Goal: Transaction & Acquisition: Purchase product/service

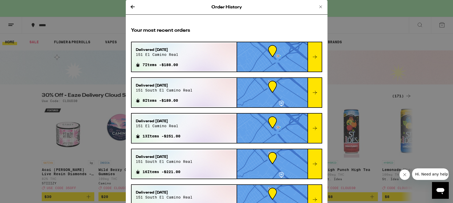
click at [82, 69] on div "Order History Your most recent orders Delivered [DATE] 151 el camino real 7 Ite…" at bounding box center [226, 101] width 453 height 203
click at [320, 7] on icon at bounding box center [320, 7] width 6 height 6
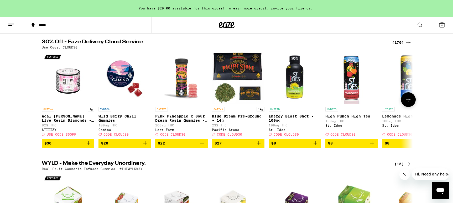
click at [409, 102] on icon at bounding box center [408, 100] width 6 height 6
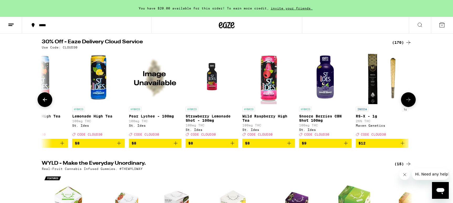
scroll to position [0, 313]
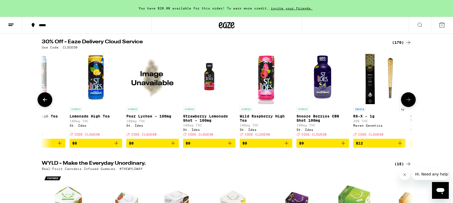
click at [409, 102] on icon at bounding box center [408, 100] width 6 height 6
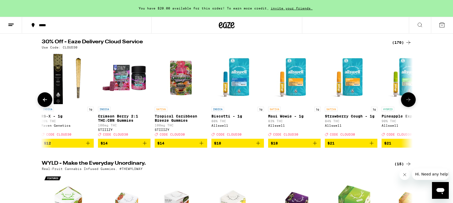
scroll to position [0, 625]
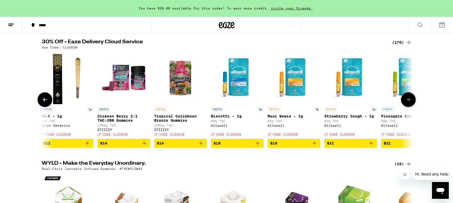
click at [409, 102] on icon at bounding box center [408, 100] width 6 height 6
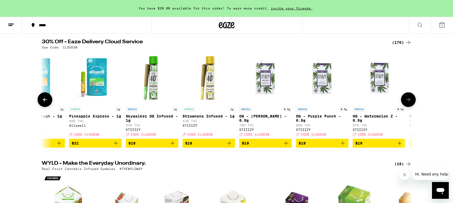
scroll to position [0, 938]
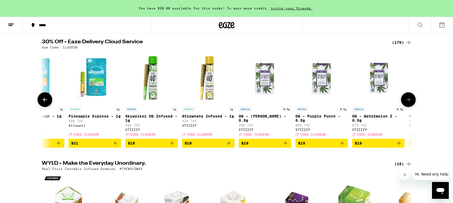
click at [409, 102] on icon at bounding box center [408, 100] width 6 height 6
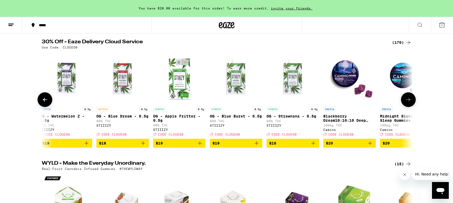
click at [409, 102] on icon at bounding box center [408, 100] width 6 height 6
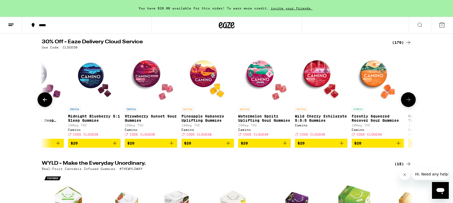
scroll to position [0, 1563]
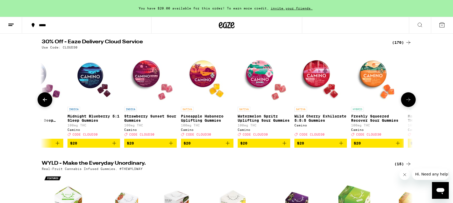
click at [409, 102] on icon at bounding box center [408, 100] width 6 height 6
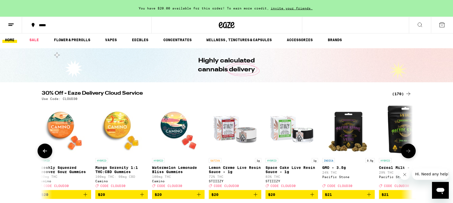
scroll to position [0, 0]
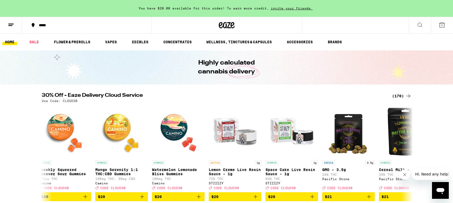
click at [421, 25] on icon at bounding box center [420, 25] width 4 height 4
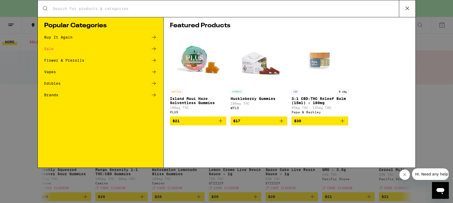
scroll to position [0, 1875]
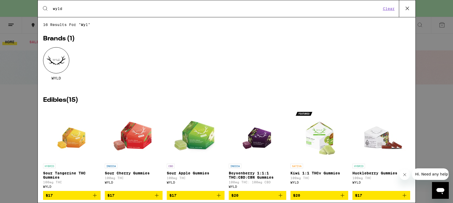
type input "wyld"
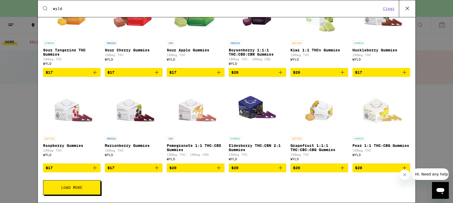
scroll to position [73, 0]
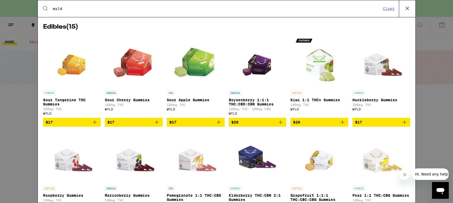
click at [342, 126] on icon "Add to bag" at bounding box center [342, 122] width 6 height 6
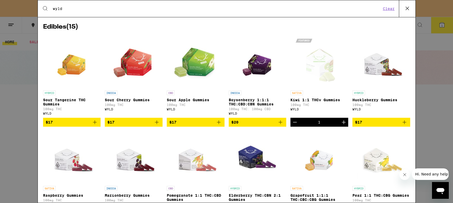
click at [96, 126] on icon "Add to bag" at bounding box center [95, 122] width 6 height 6
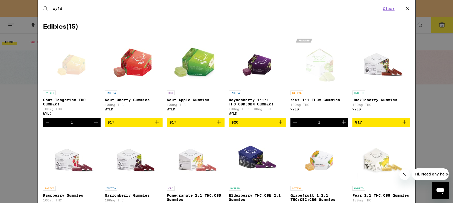
click at [158, 126] on icon "Add to bag" at bounding box center [157, 122] width 6 height 6
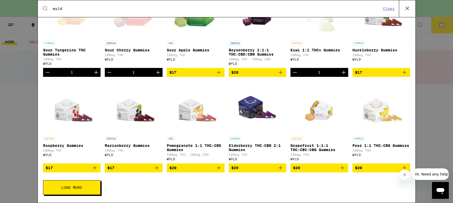
scroll to position [0, 0]
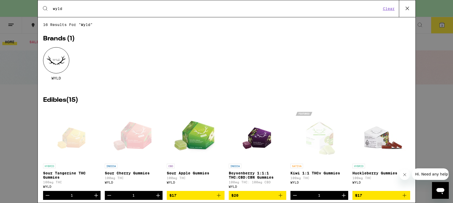
click at [408, 8] on icon at bounding box center [407, 8] width 8 height 8
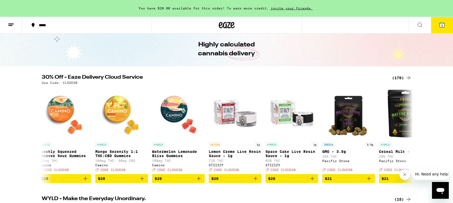
scroll to position [27, 0]
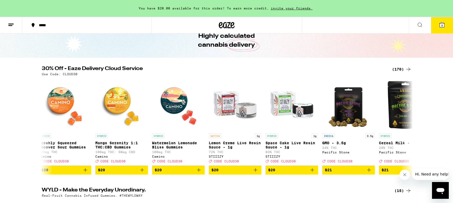
click at [398, 70] on div "(170)" at bounding box center [401, 69] width 19 height 6
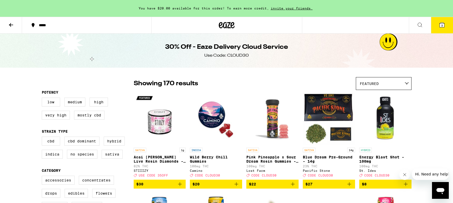
scroll to position [107, 0]
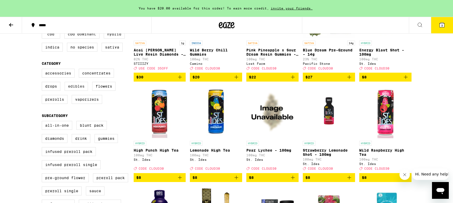
click at [72, 90] on label "Edibles" at bounding box center [76, 86] width 23 height 9
click at [43, 70] on input "Edibles" at bounding box center [43, 70] width 0 height 0
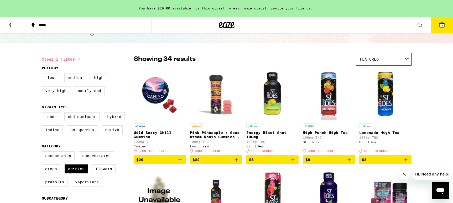
scroll to position [27, 0]
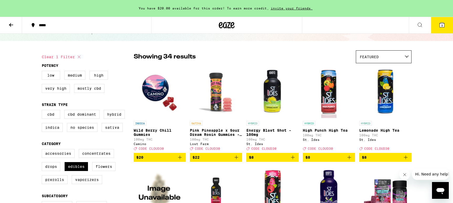
click at [295, 161] on icon "Add to bag" at bounding box center [293, 157] width 6 height 6
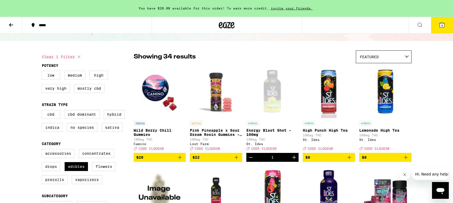
click at [407, 161] on icon "Add to bag" at bounding box center [406, 157] width 6 height 6
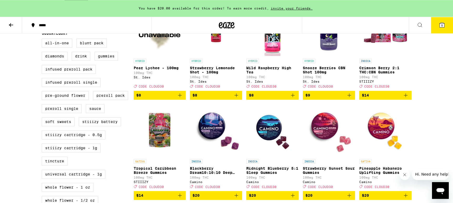
scroll to position [161, 0]
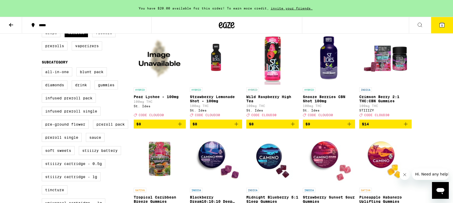
click at [406, 126] on icon "Add to bag" at bounding box center [406, 124] width 4 height 4
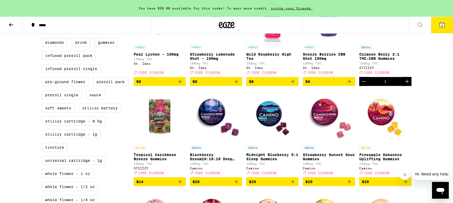
scroll to position [241, 0]
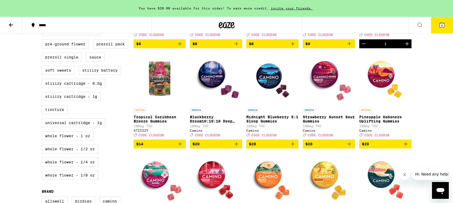
click at [182, 147] on icon "Add to bag" at bounding box center [180, 144] width 6 height 6
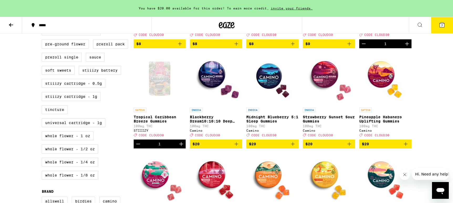
scroll to position [295, 0]
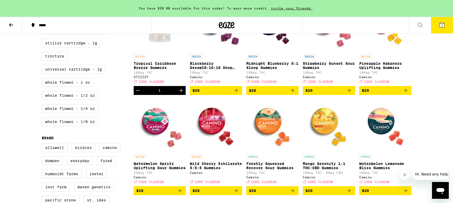
click at [407, 94] on icon "Add to bag" at bounding box center [406, 90] width 6 height 6
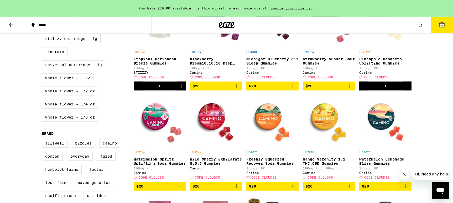
scroll to position [321, 0]
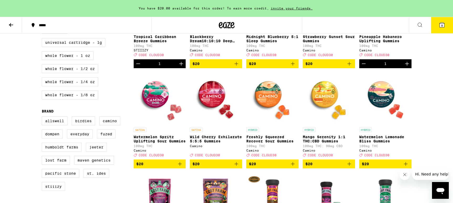
click at [180, 166] on icon "Add to bag" at bounding box center [180, 164] width 4 height 4
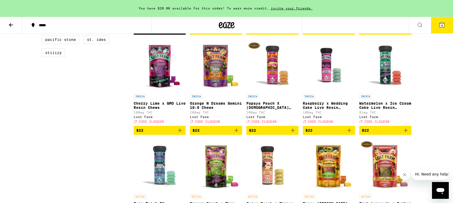
scroll to position [563, 0]
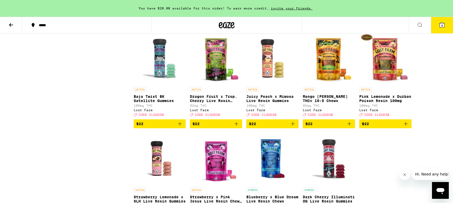
click at [291, 127] on icon "Add to bag" at bounding box center [293, 124] width 6 height 6
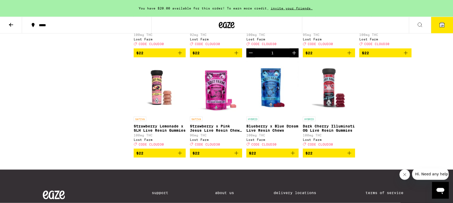
scroll to position [643, 0]
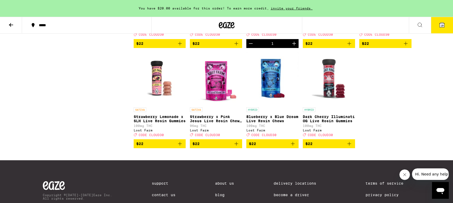
click at [181, 147] on icon "Add to bag" at bounding box center [180, 144] width 6 height 6
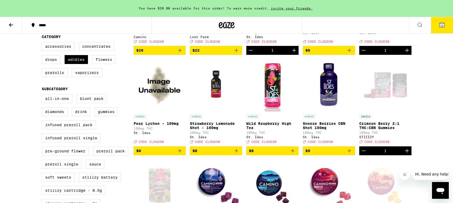
scroll to position [0, 0]
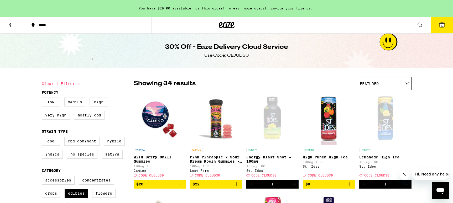
click at [447, 25] on button "11" at bounding box center [442, 25] width 22 height 16
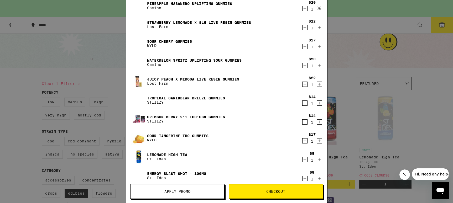
scroll to position [9, 0]
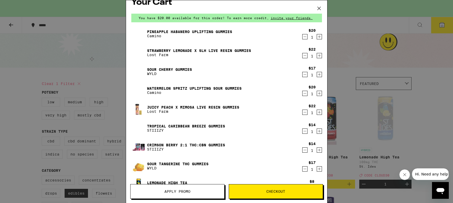
click at [349, 87] on div "Your Cart You have $20.00 available for this order! To earn more credit, invite…" at bounding box center [226, 101] width 453 height 203
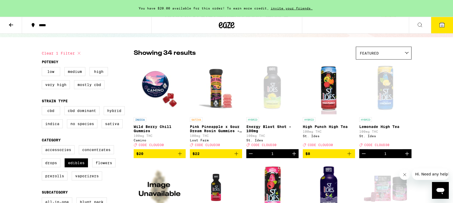
scroll to position [54, 0]
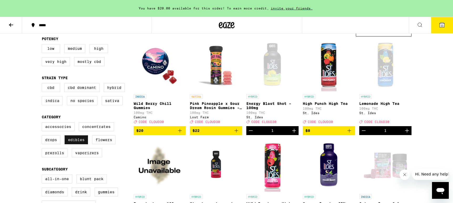
click at [70, 142] on label "Edibles" at bounding box center [76, 140] width 23 height 9
click at [43, 123] on input "Edibles" at bounding box center [43, 123] width 0 height 0
checkbox input "false"
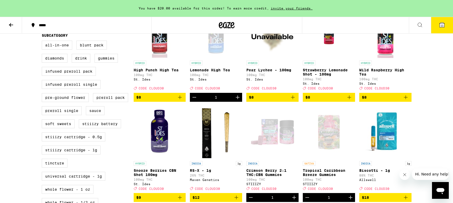
scroll to position [27, 0]
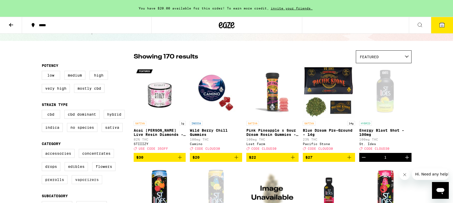
click at [88, 183] on label "Vaporizers" at bounding box center [87, 179] width 30 height 9
click at [43, 150] on input "Vaporizers" at bounding box center [43, 150] width 0 height 0
checkbox input "true"
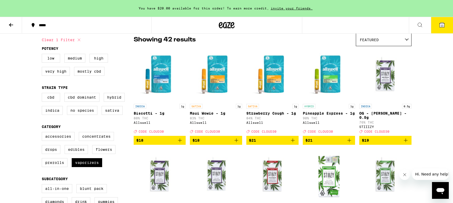
scroll to position [54, 0]
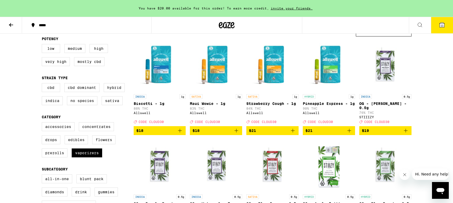
click at [180, 134] on icon "Add to bag" at bounding box center [180, 131] width 6 height 6
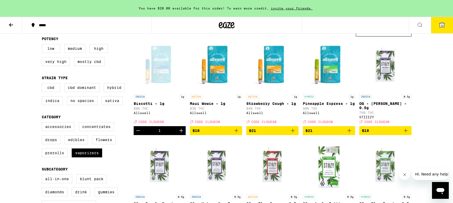
click at [237, 134] on icon "Add to bag" at bounding box center [236, 131] width 6 height 6
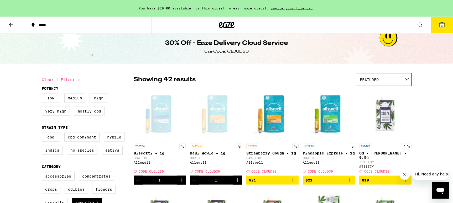
scroll to position [0, 0]
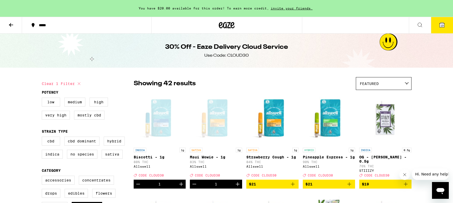
click at [433, 24] on button "13" at bounding box center [442, 25] width 22 height 16
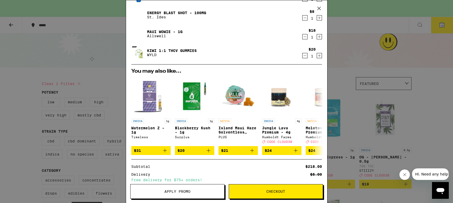
scroll to position [274, 0]
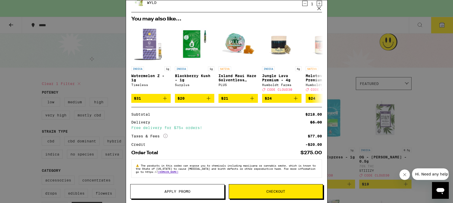
click at [102, 135] on div "Your Cart You have $20.00 available for this order! To earn more credit, invite…" at bounding box center [226, 101] width 453 height 203
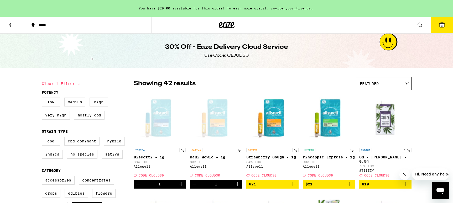
click at [438, 24] on button "13" at bounding box center [442, 25] width 22 height 16
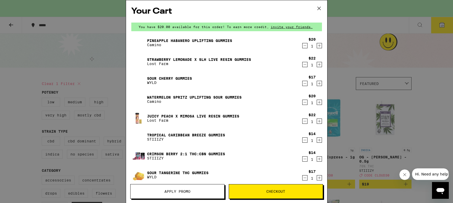
click at [179, 189] on button "Apply Promo" at bounding box center [177, 191] width 94 height 15
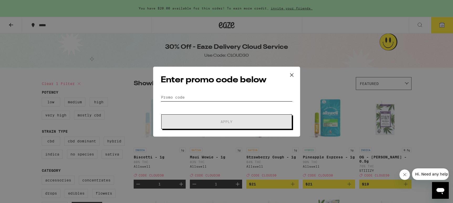
click at [187, 96] on input "Promo Code" at bounding box center [227, 97] width 132 height 8
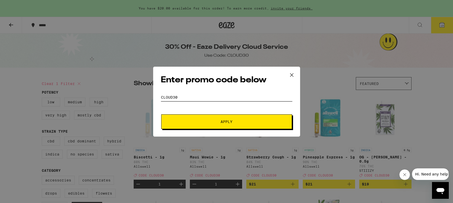
type input "cloud30"
click at [161, 114] on button "Apply" at bounding box center [226, 121] width 131 height 15
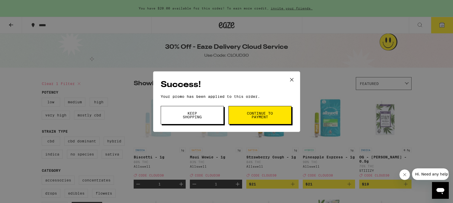
click at [192, 114] on span "Keep Shopping" at bounding box center [192, 115] width 27 height 7
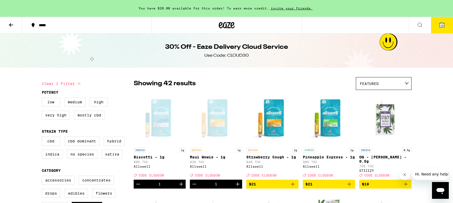
click at [440, 23] on icon at bounding box center [442, 25] width 5 height 5
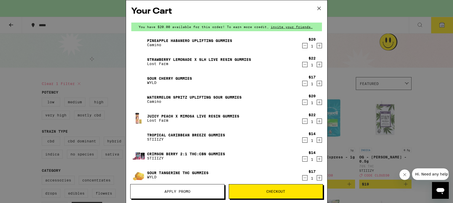
click at [263, 192] on span "Checkout" at bounding box center [276, 192] width 94 height 4
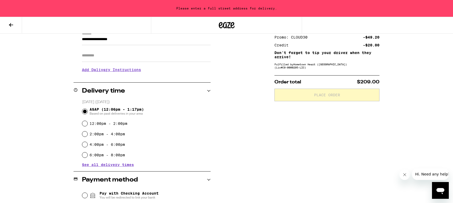
scroll to position [54, 0]
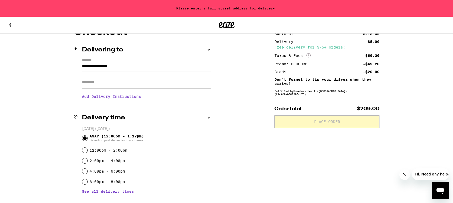
click at [115, 70] on input "**********" at bounding box center [146, 67] width 129 height 9
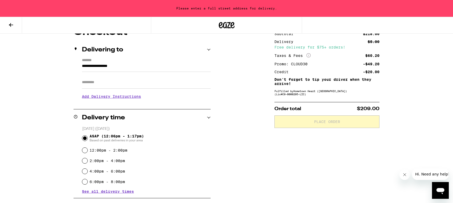
click at [100, 67] on input "**********" at bounding box center [146, 67] width 129 height 9
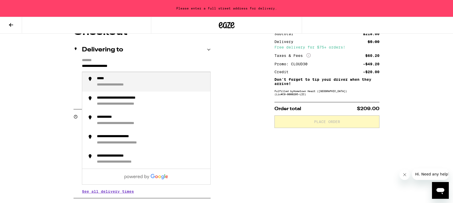
click at [115, 60] on label "*******" at bounding box center [146, 60] width 129 height 5
click at [115, 63] on input "**********" at bounding box center [146, 67] width 129 height 9
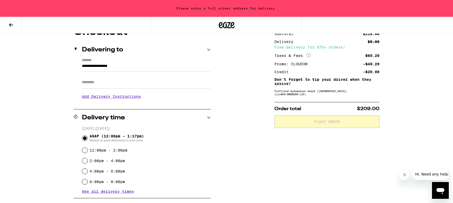
click at [99, 60] on label "*******" at bounding box center [146, 60] width 129 height 5
click at [99, 63] on input "**********" at bounding box center [146, 67] width 129 height 9
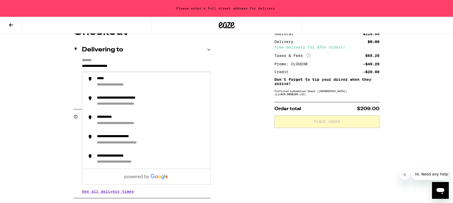
paste input "*"
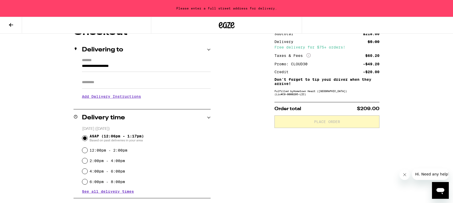
click at [137, 65] on input "**********" at bounding box center [146, 67] width 129 height 9
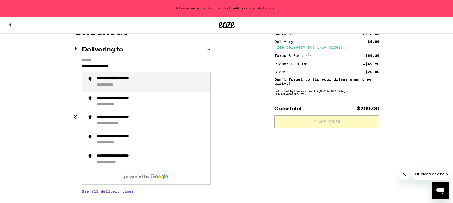
click at [127, 84] on div "**********" at bounding box center [151, 81] width 109 height 11
type input "**********"
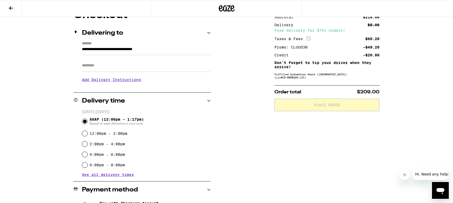
scroll to position [37, 0]
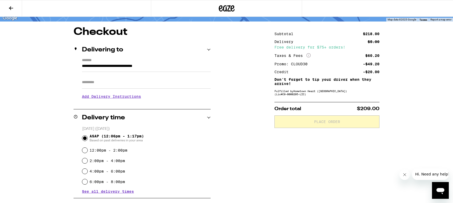
click at [94, 97] on h3 "Add Delivery Instructions" at bounding box center [146, 97] width 129 height 12
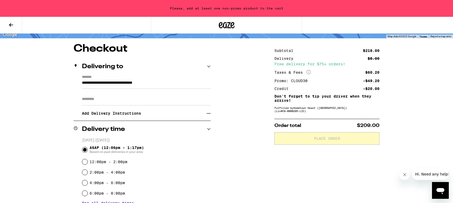
scroll to position [54, 0]
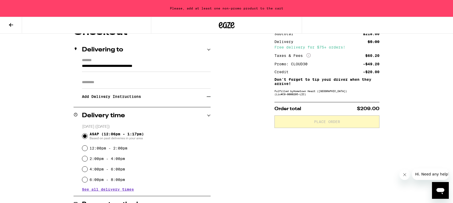
click at [101, 101] on h3 "Add Delivery Instructions" at bounding box center [144, 97] width 125 height 12
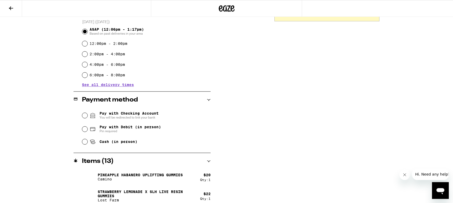
scroll to position [144, 0]
click at [86, 131] on input "Pay with Debit (in person) Pin required" at bounding box center [84, 128] width 5 height 5
radio input "true"
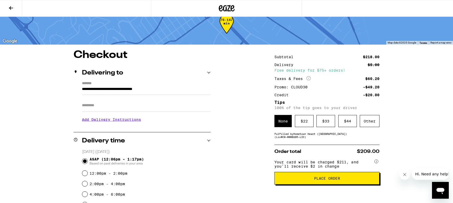
scroll to position [27, 0]
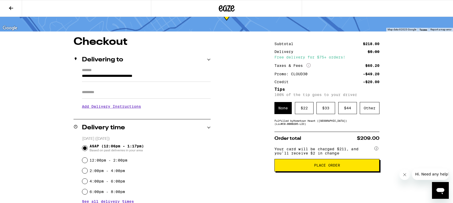
click at [319, 167] on span "Place Order" at bounding box center [327, 166] width 26 height 4
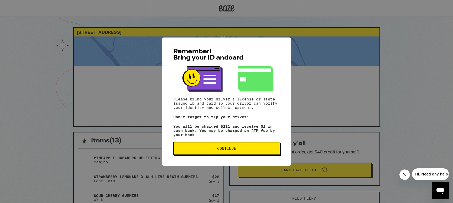
click at [263, 147] on button "Continue" at bounding box center [226, 148] width 107 height 13
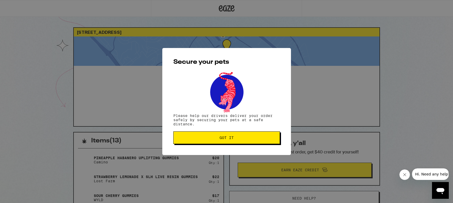
click at [203, 139] on span "Got it" at bounding box center [227, 138] width 98 height 4
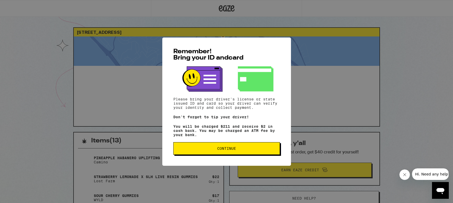
click at [249, 153] on button "Continue" at bounding box center [226, 148] width 107 height 13
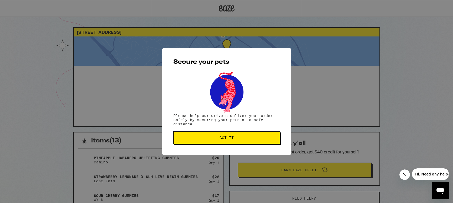
click at [225, 143] on button "Got it" at bounding box center [226, 138] width 107 height 13
